Goal: Find specific page/section: Find specific page/section

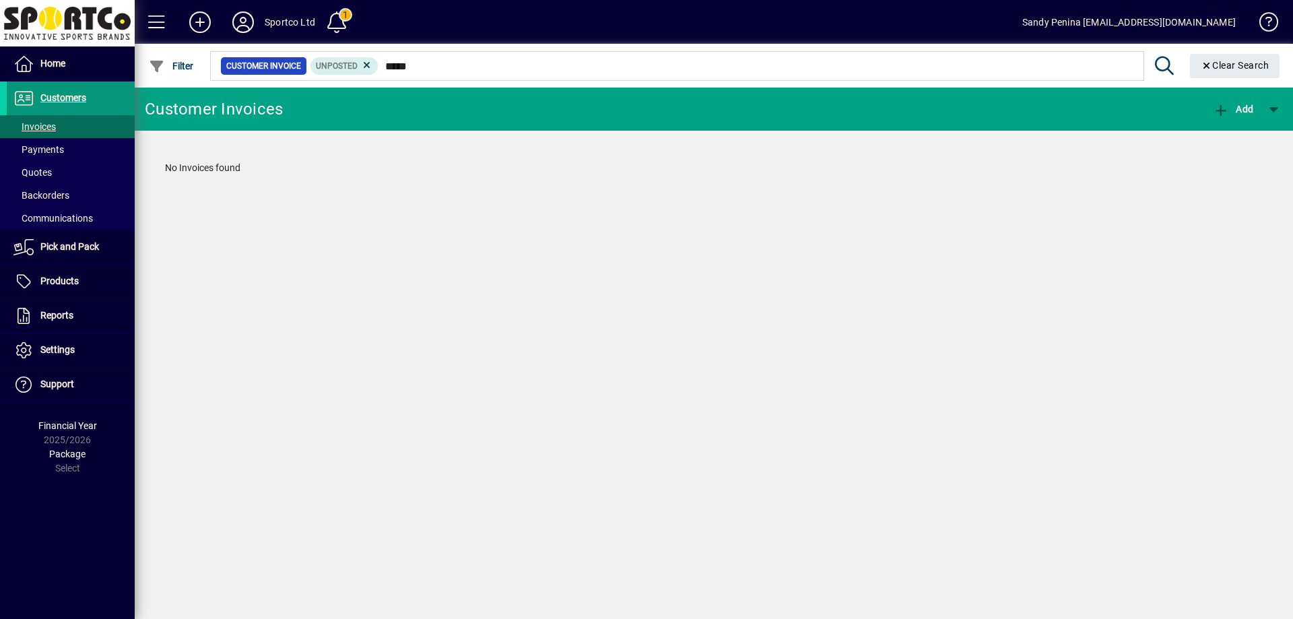
type input "*****"
click at [59, 99] on span "Customers" at bounding box center [63, 97] width 46 height 11
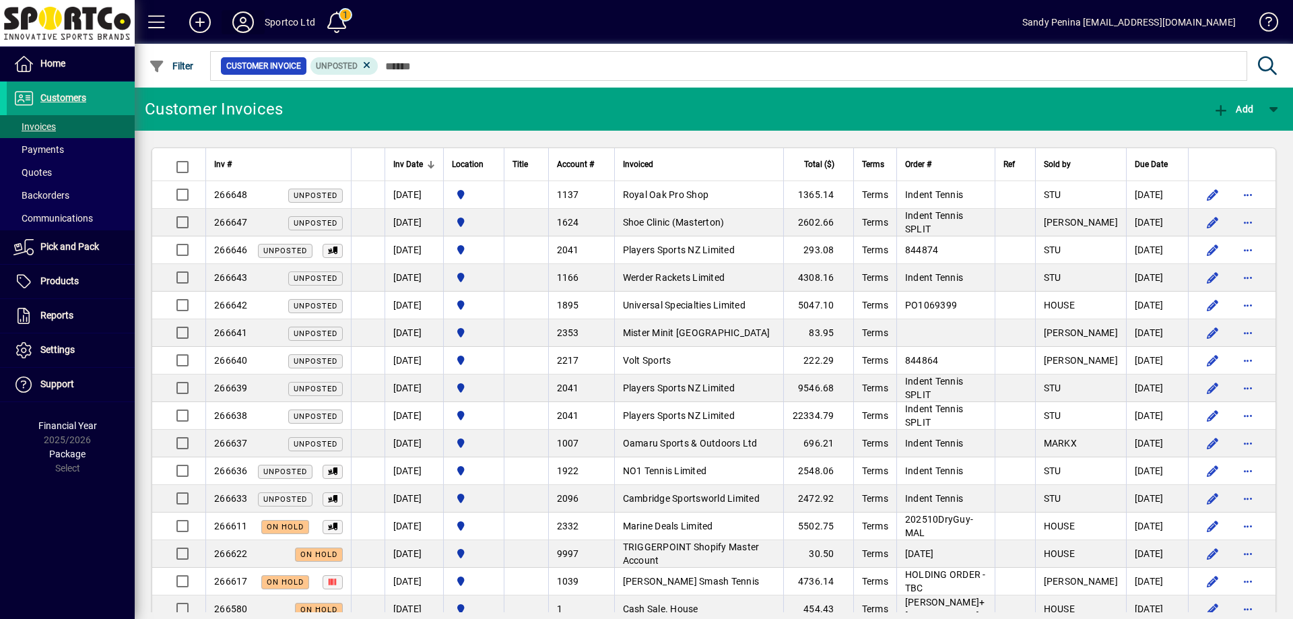
click at [245, 36] on span at bounding box center [243, 22] width 43 height 32
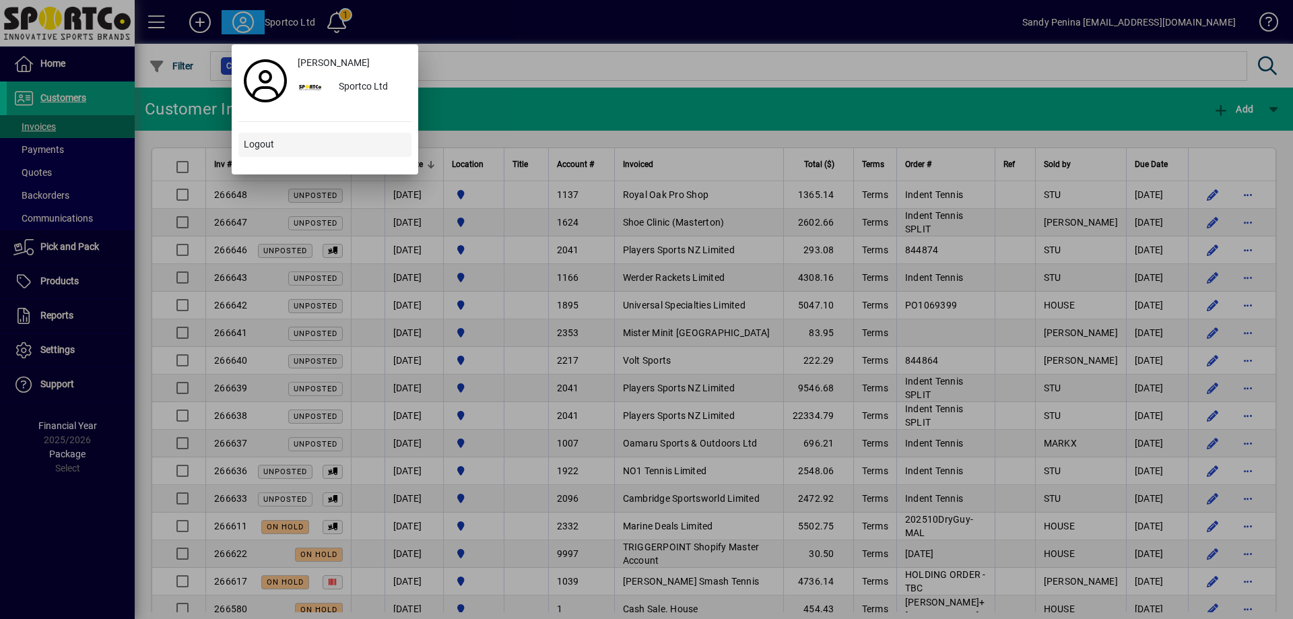
click at [291, 150] on span at bounding box center [324, 145] width 173 height 32
